Goal: Check status: Check status

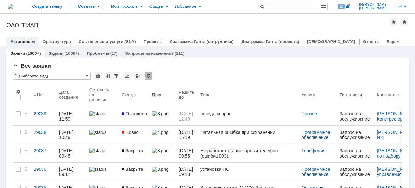
click at [258, 118] on link "передача прав" at bounding box center [248, 116] width 101 height 18
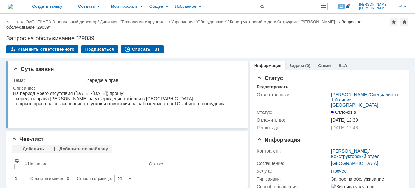
click at [42, 22] on link "ОАО "ГИАП"" at bounding box center [38, 21] width 24 height 5
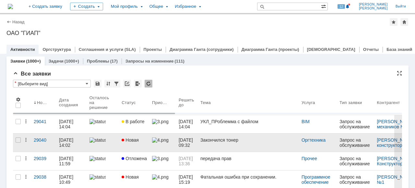
click at [110, 143] on div at bounding box center [102, 139] width 27 height 5
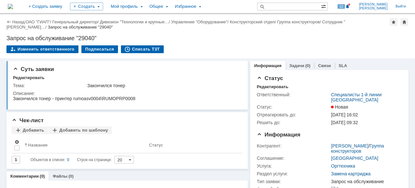
click at [14, 21] on link "Назад" at bounding box center [18, 21] width 12 height 5
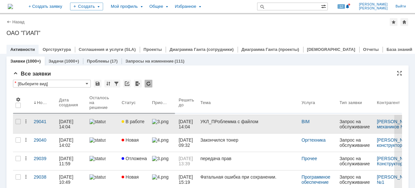
click at [170, 123] on div at bounding box center [162, 121] width 21 height 5
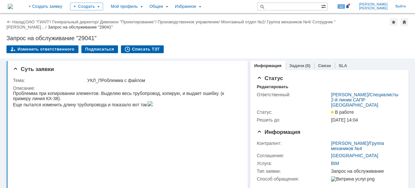
click at [36, 21] on link "ОАО "ГИАП"" at bounding box center [38, 21] width 24 height 5
